Goal: Task Accomplishment & Management: Use online tool/utility

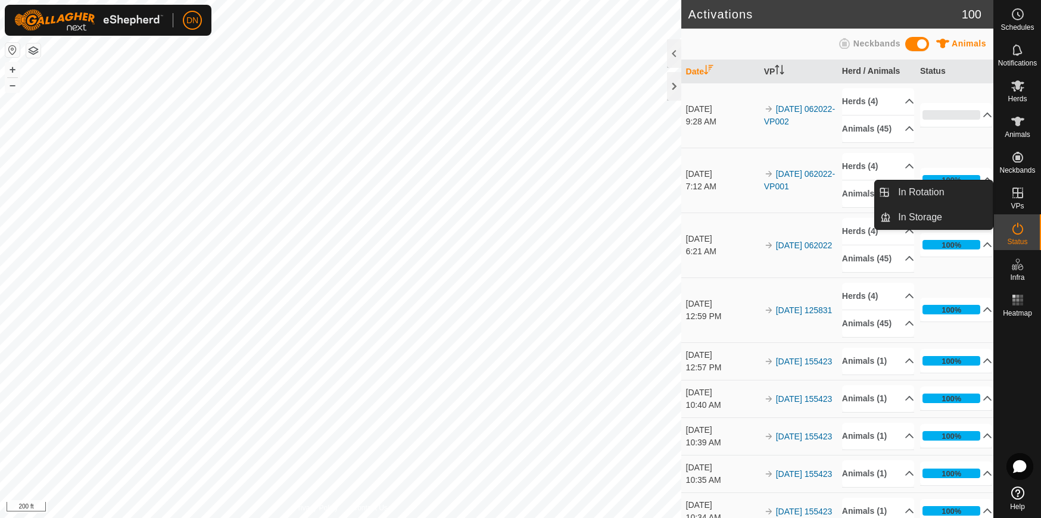
drag, startPoint x: 1017, startPoint y: 200, endPoint x: 1018, endPoint y: 189, distance: 10.8
click at [1018, 189] on icon at bounding box center [1018, 193] width 11 height 11
click at [915, 194] on link "In Rotation" at bounding box center [942, 192] width 102 height 24
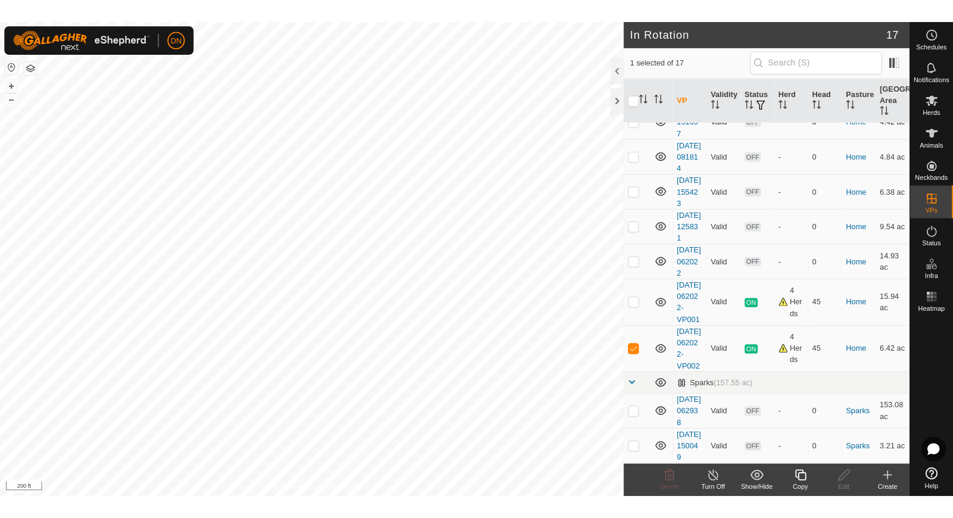
scroll to position [562, 0]
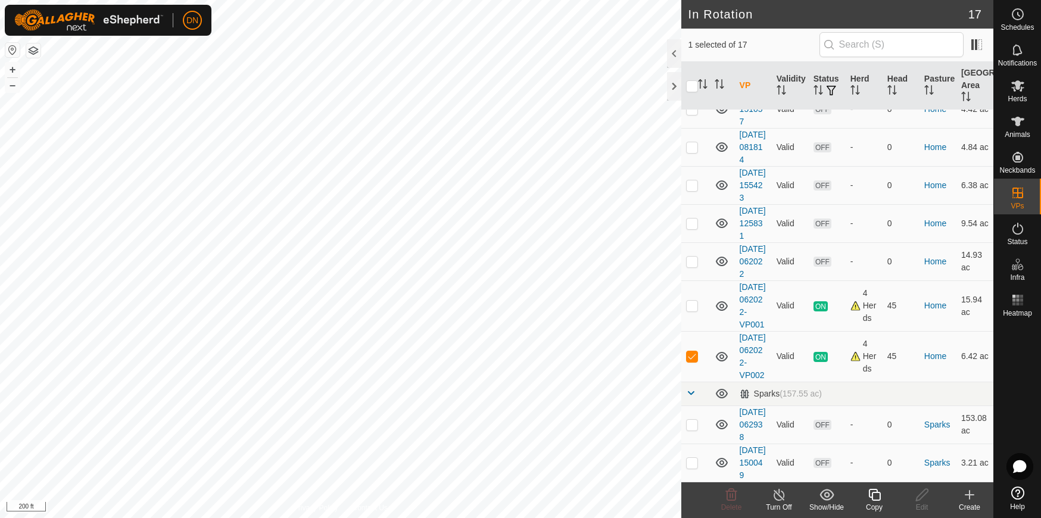
click at [870, 494] on icon at bounding box center [874, 495] width 12 height 12
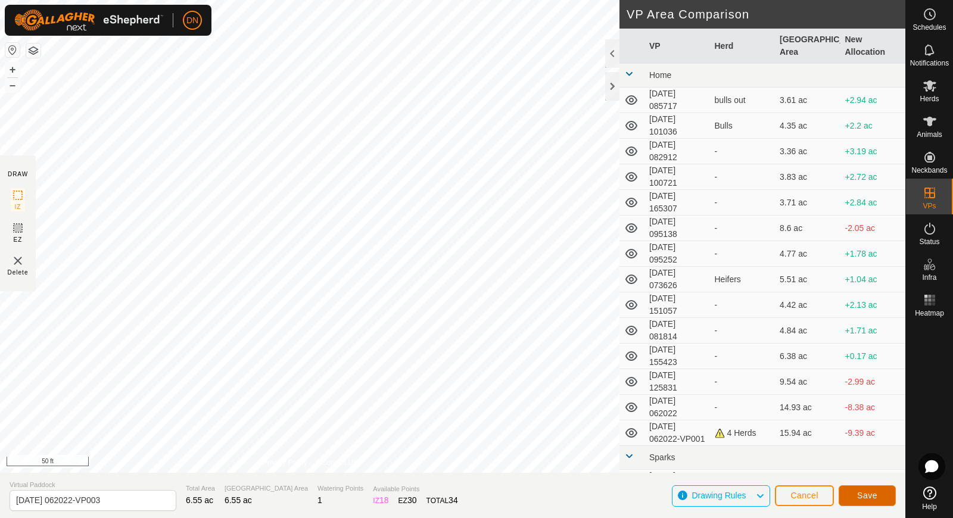
click at [859, 488] on button "Save" at bounding box center [867, 495] width 57 height 21
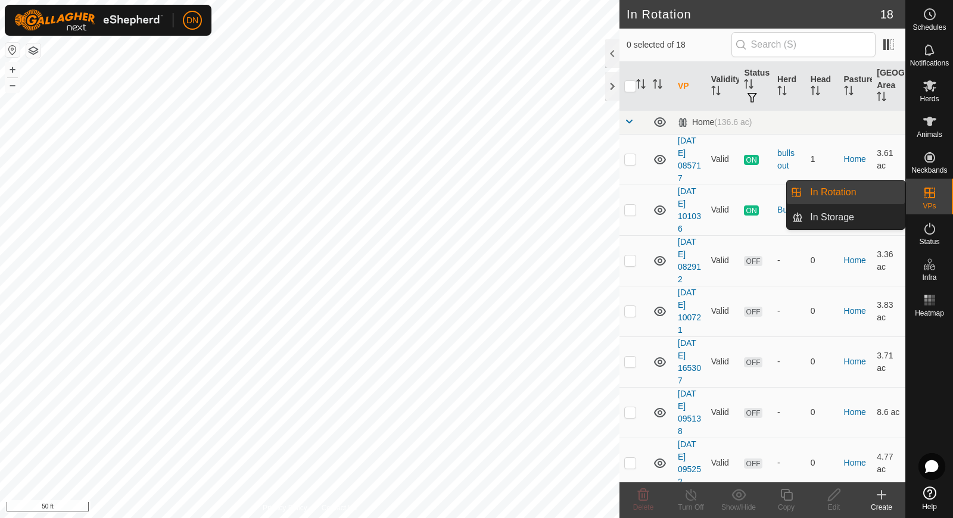
click at [930, 194] on icon at bounding box center [929, 193] width 11 height 11
click at [836, 194] on link "In Rotation" at bounding box center [854, 192] width 102 height 24
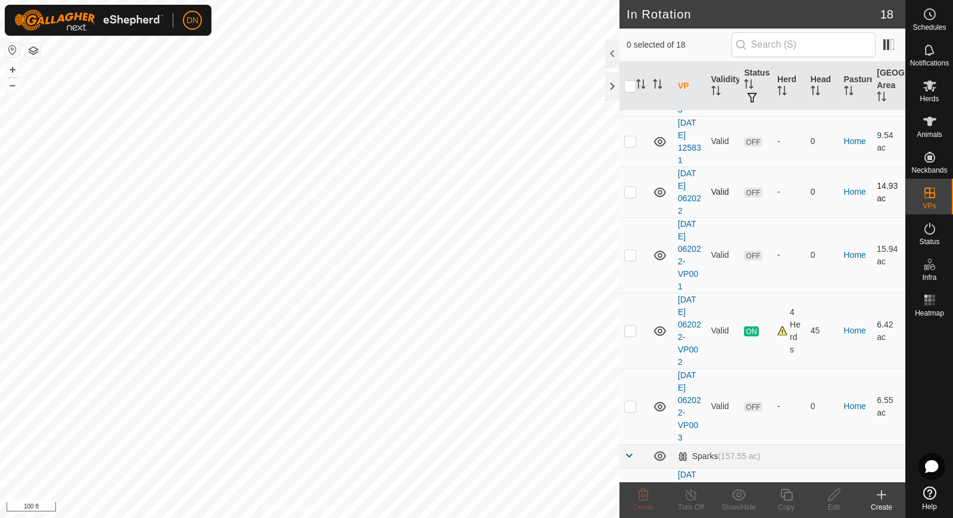
scroll to position [662, 0]
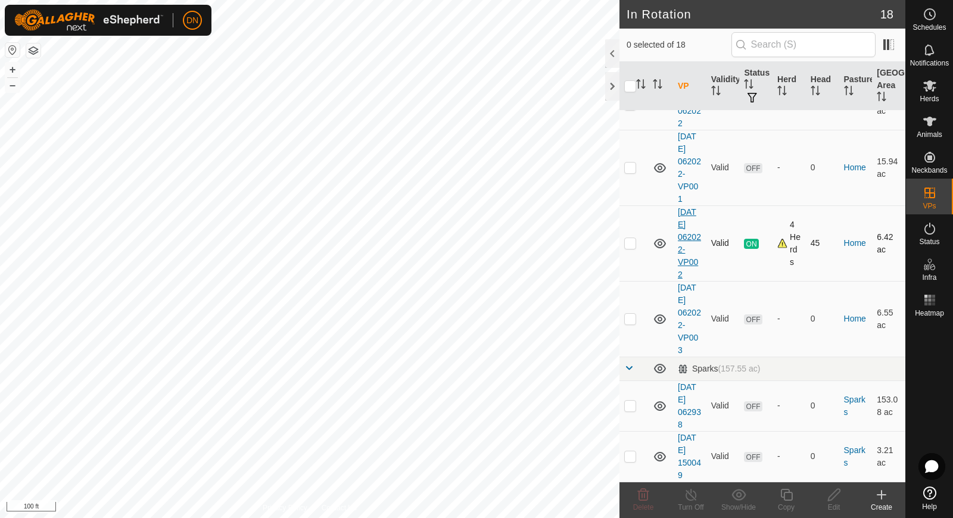
click at [686, 263] on link "[DATE] 062022-VP002" at bounding box center [689, 243] width 23 height 72
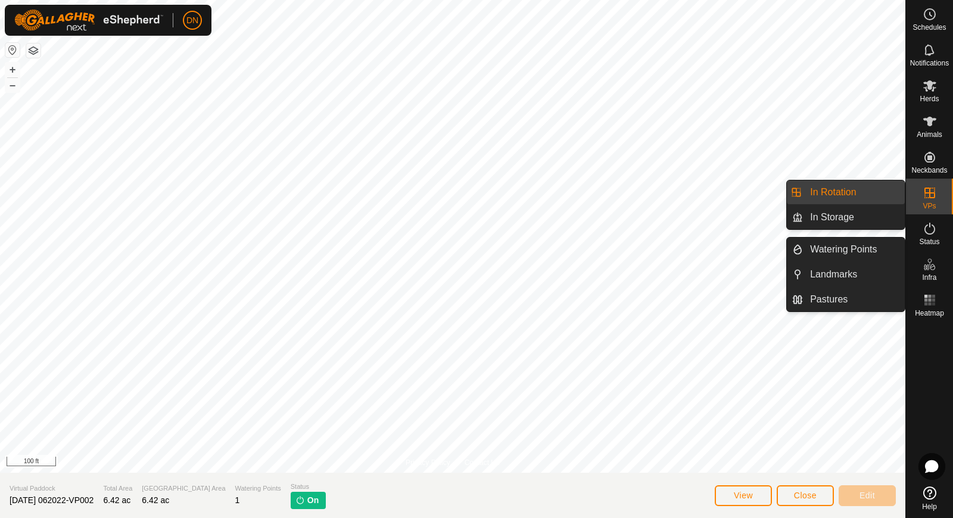
click at [927, 199] on icon at bounding box center [930, 193] width 14 height 14
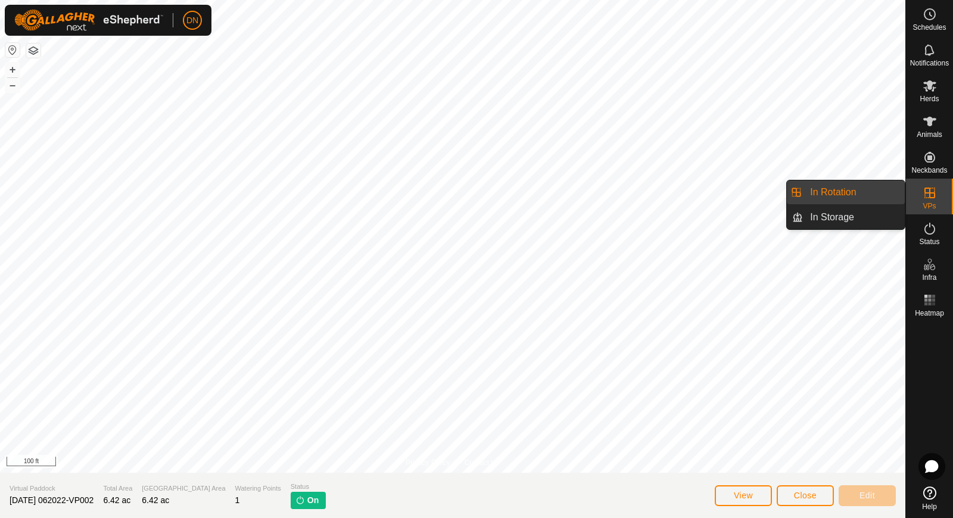
click at [841, 192] on link "In Rotation" at bounding box center [854, 192] width 102 height 24
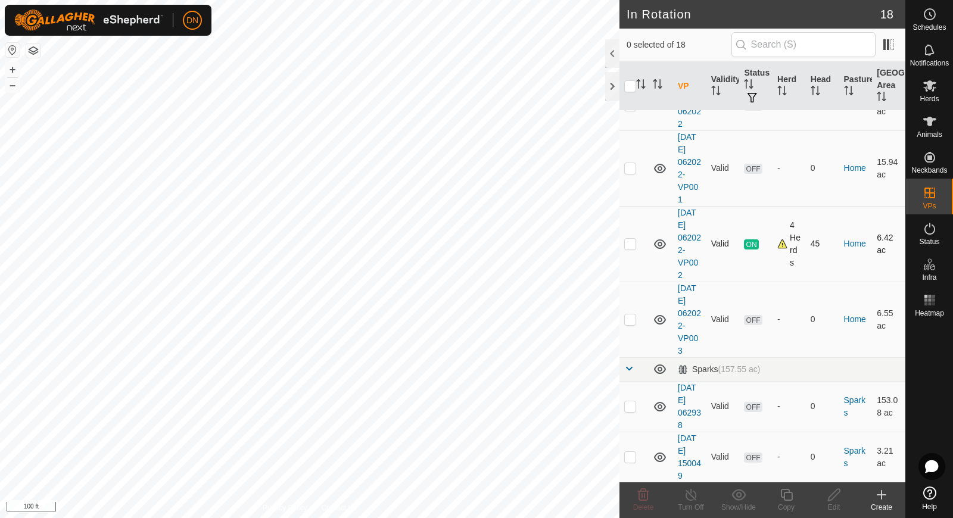
scroll to position [662, 0]
click at [689, 323] on link "[DATE] 062022-VP003" at bounding box center [689, 319] width 23 height 72
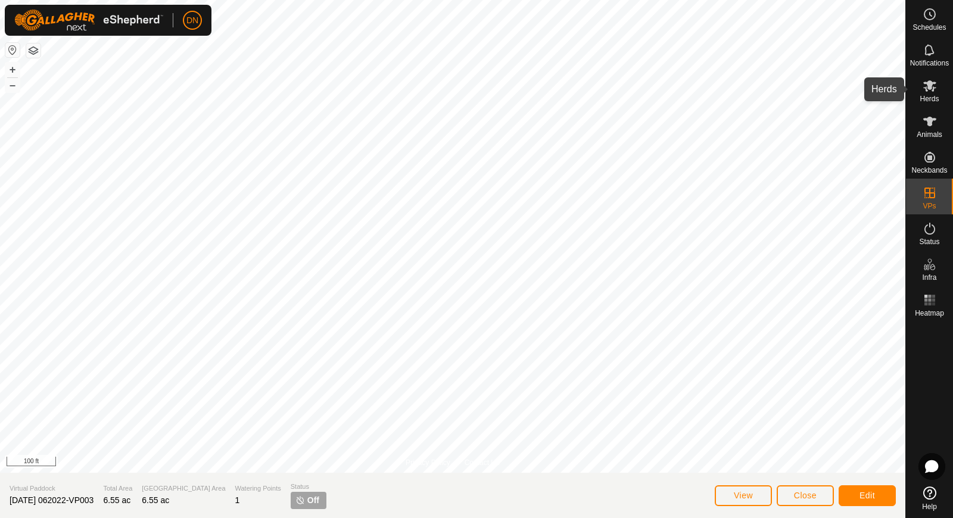
click at [934, 84] on icon at bounding box center [929, 85] width 13 height 11
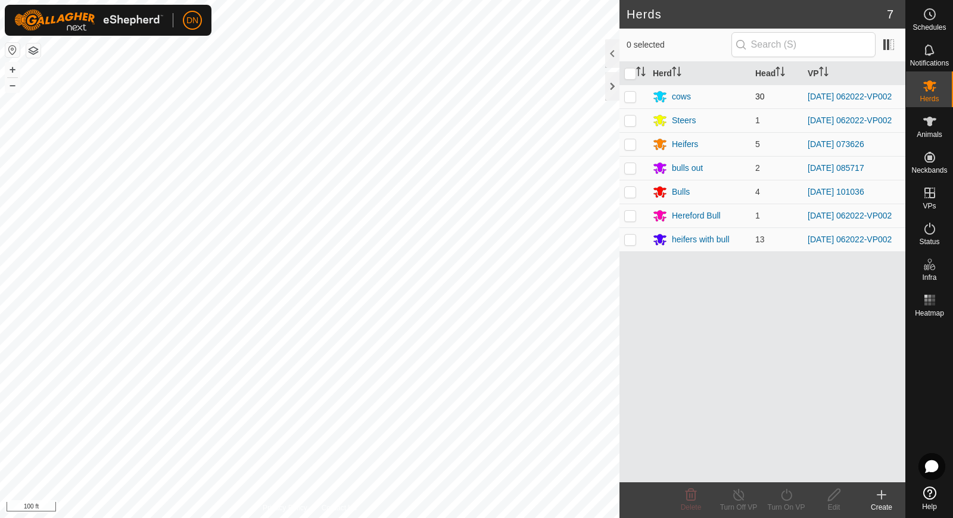
click at [634, 95] on p-checkbox at bounding box center [630, 97] width 12 height 10
checkbox input "true"
click at [631, 123] on p-checkbox at bounding box center [630, 121] width 12 height 10
checkbox input "true"
click at [634, 220] on p-checkbox at bounding box center [630, 216] width 12 height 10
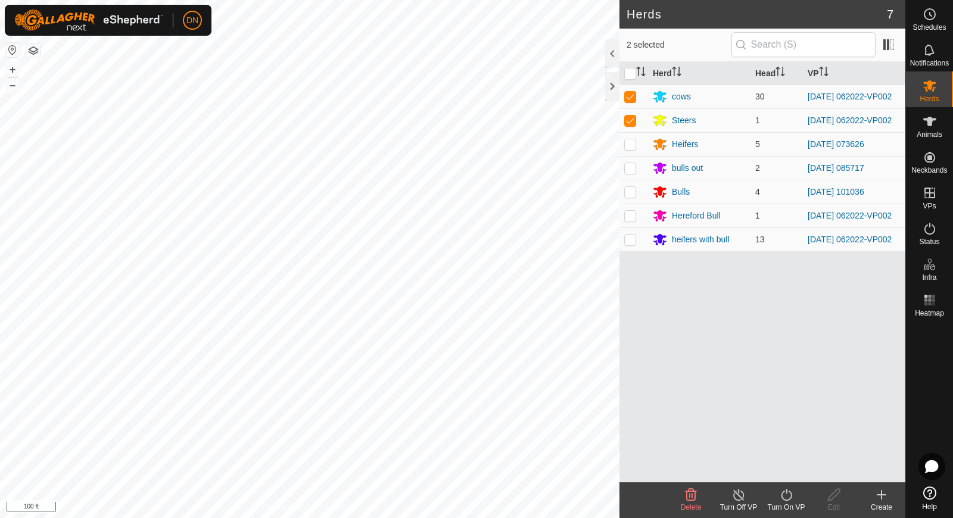
checkbox input "true"
click at [631, 244] on p-tablecheckbox at bounding box center [630, 240] width 12 height 10
checkbox input "true"
click at [785, 497] on icon at bounding box center [786, 495] width 15 height 14
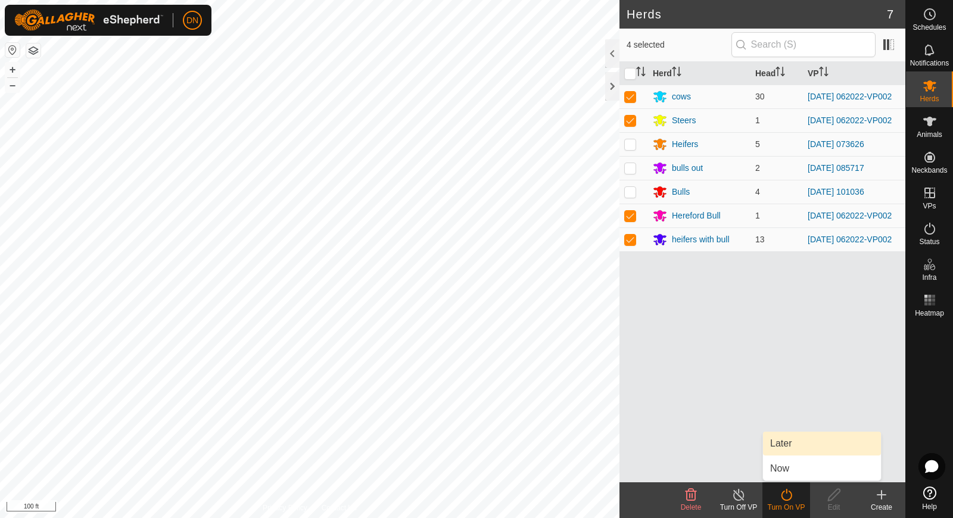
click at [815, 442] on link "Later" at bounding box center [822, 444] width 118 height 24
click at [786, 497] on icon at bounding box center [786, 495] width 15 height 14
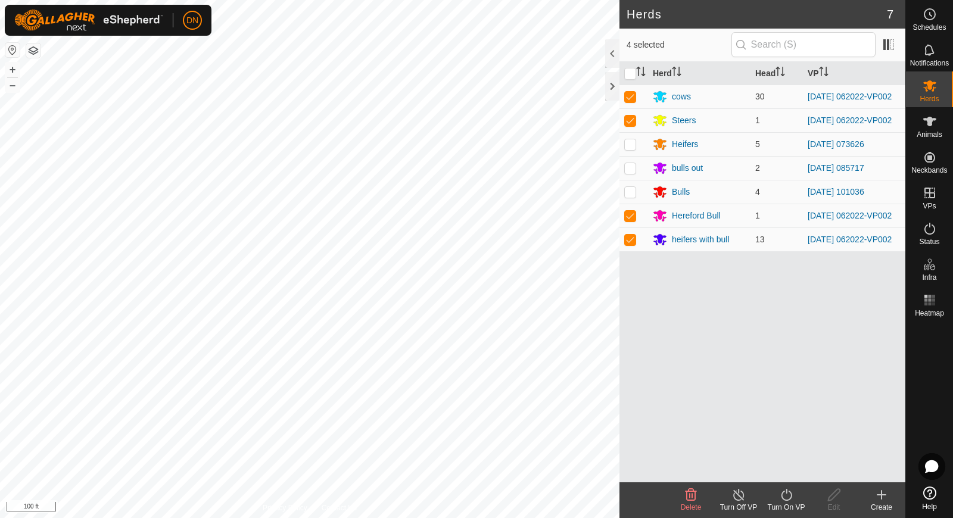
click at [781, 494] on icon at bounding box center [786, 495] width 11 height 12
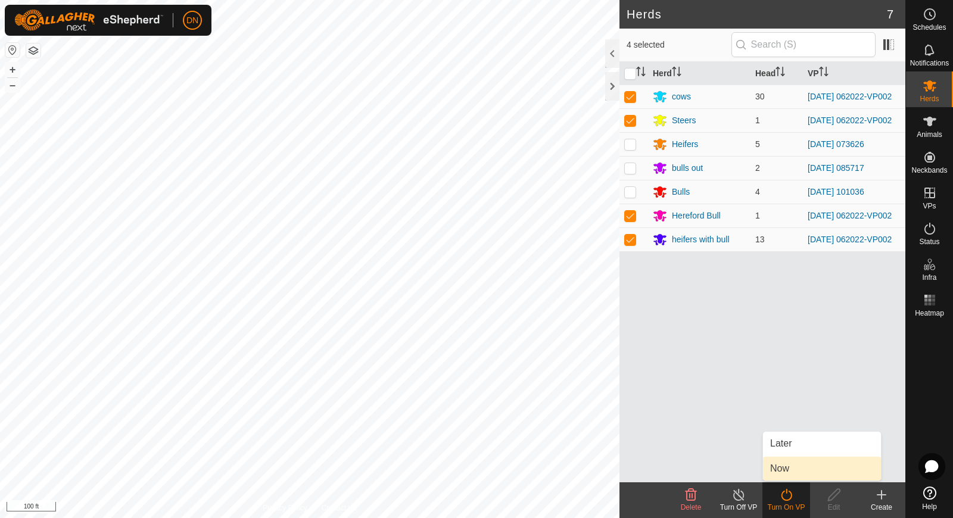
click at [789, 472] on link "Now" at bounding box center [822, 469] width 118 height 24
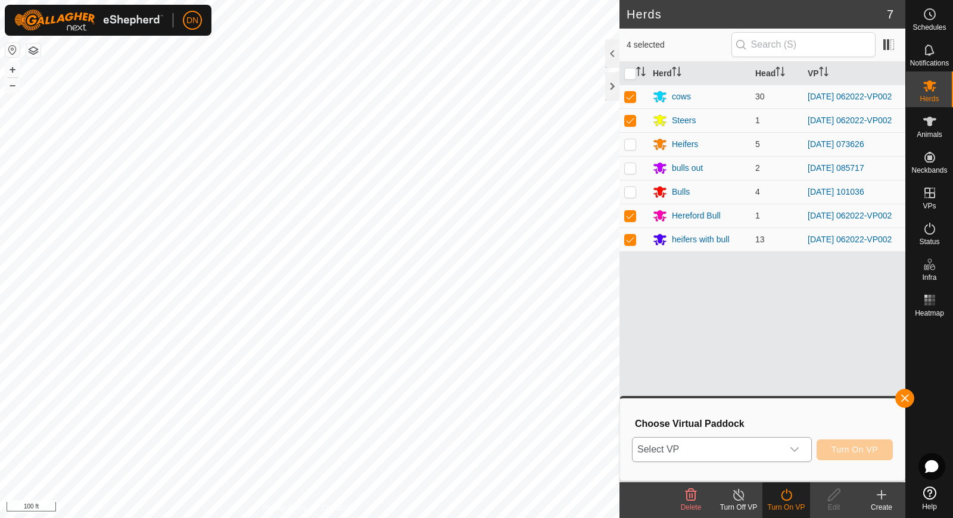
click at [802, 449] on div "dropdown trigger" at bounding box center [795, 450] width 24 height 24
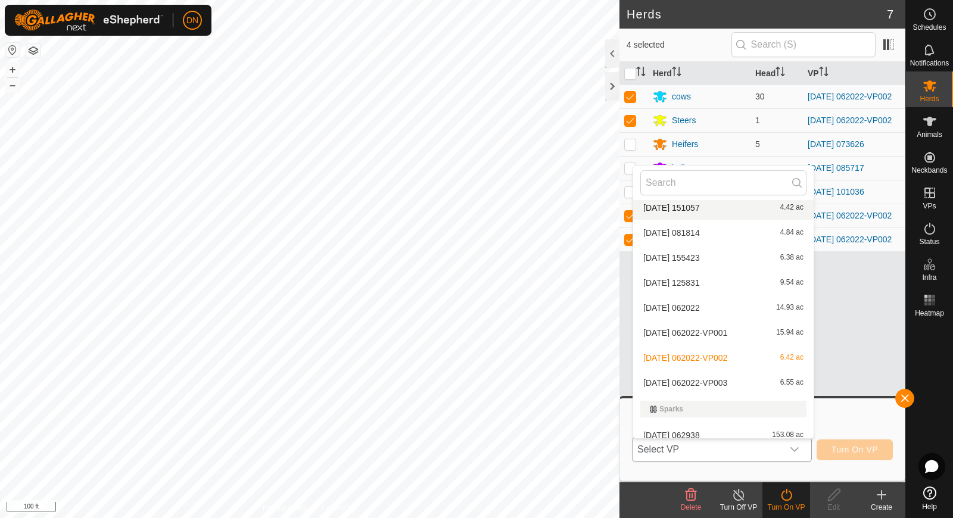
scroll to position [266, 0]
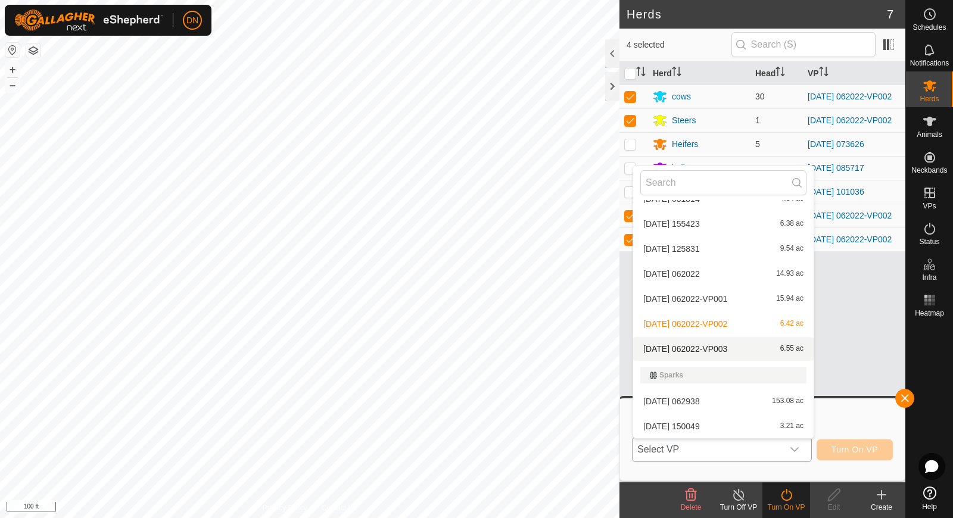
click at [730, 347] on li "[DATE] 062022-VP003 6.55 ac" at bounding box center [723, 349] width 180 height 24
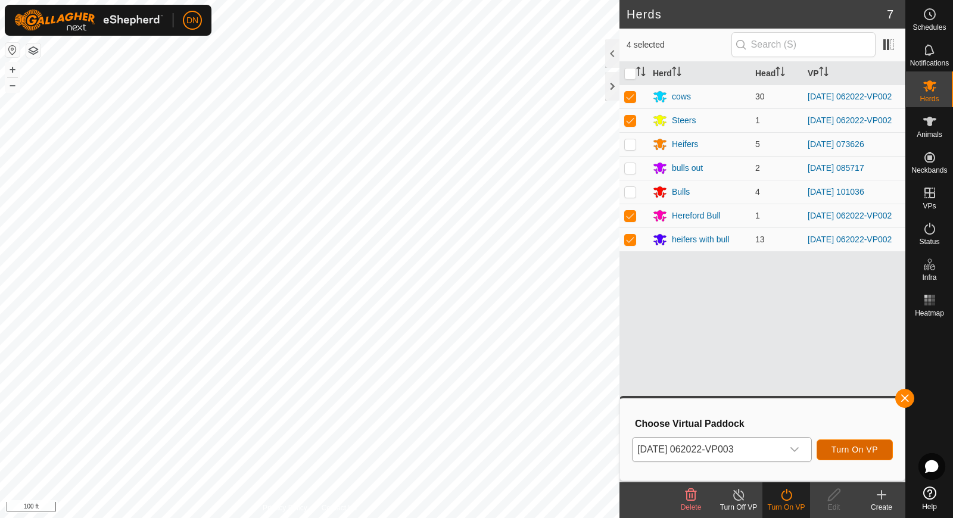
click at [864, 451] on span "Turn On VP" at bounding box center [855, 450] width 46 height 10
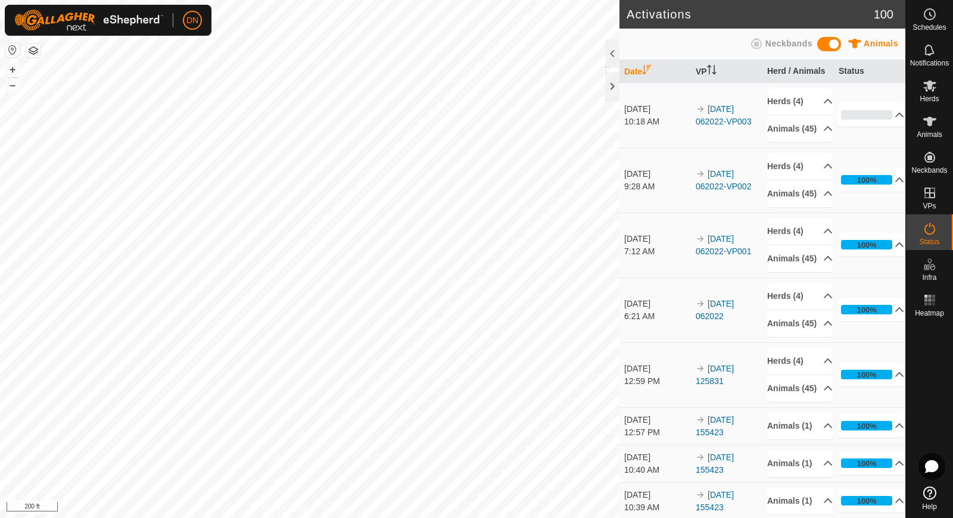
click at [720, 122] on td "[DATE] 062022-VP003" at bounding box center [726, 115] width 71 height 65
click at [35, 49] on button "button" at bounding box center [33, 50] width 14 height 14
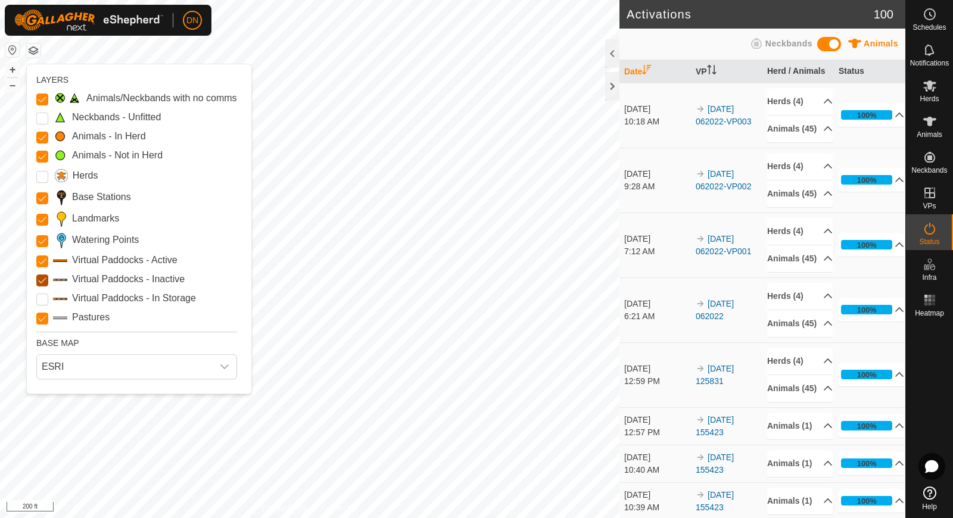
click at [41, 279] on Inactive "Virtual Paddocks - Inactive" at bounding box center [42, 281] width 12 height 12
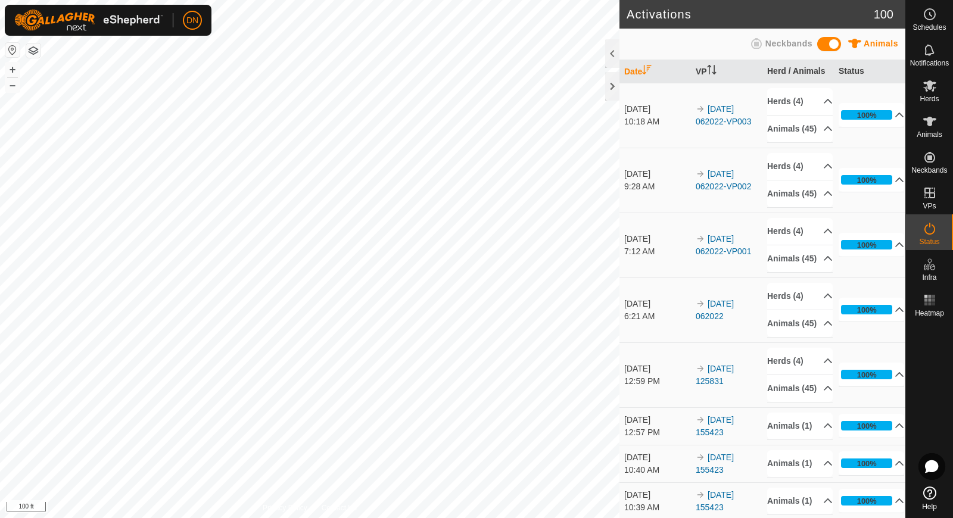
click at [11, 50] on button "button" at bounding box center [12, 50] width 14 height 14
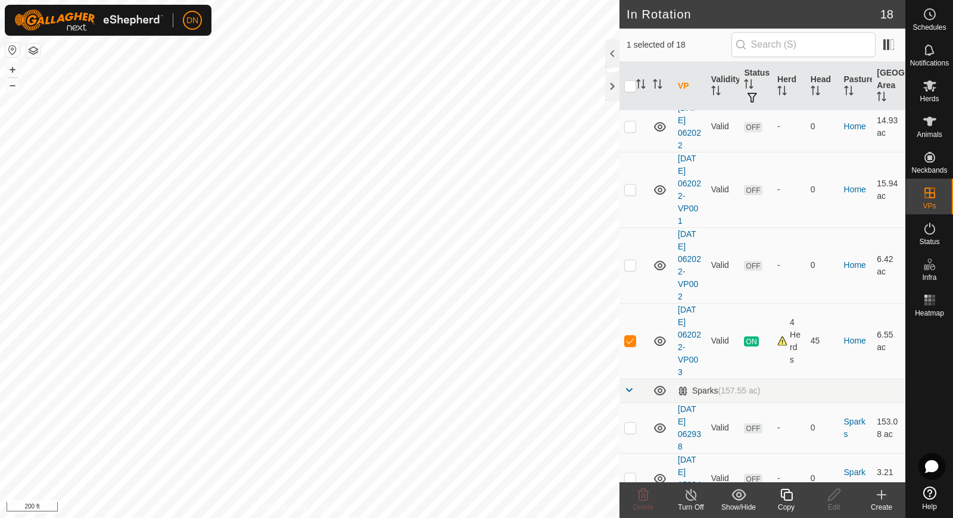
scroll to position [655, 0]
